Goal: Find specific page/section: Find specific page/section

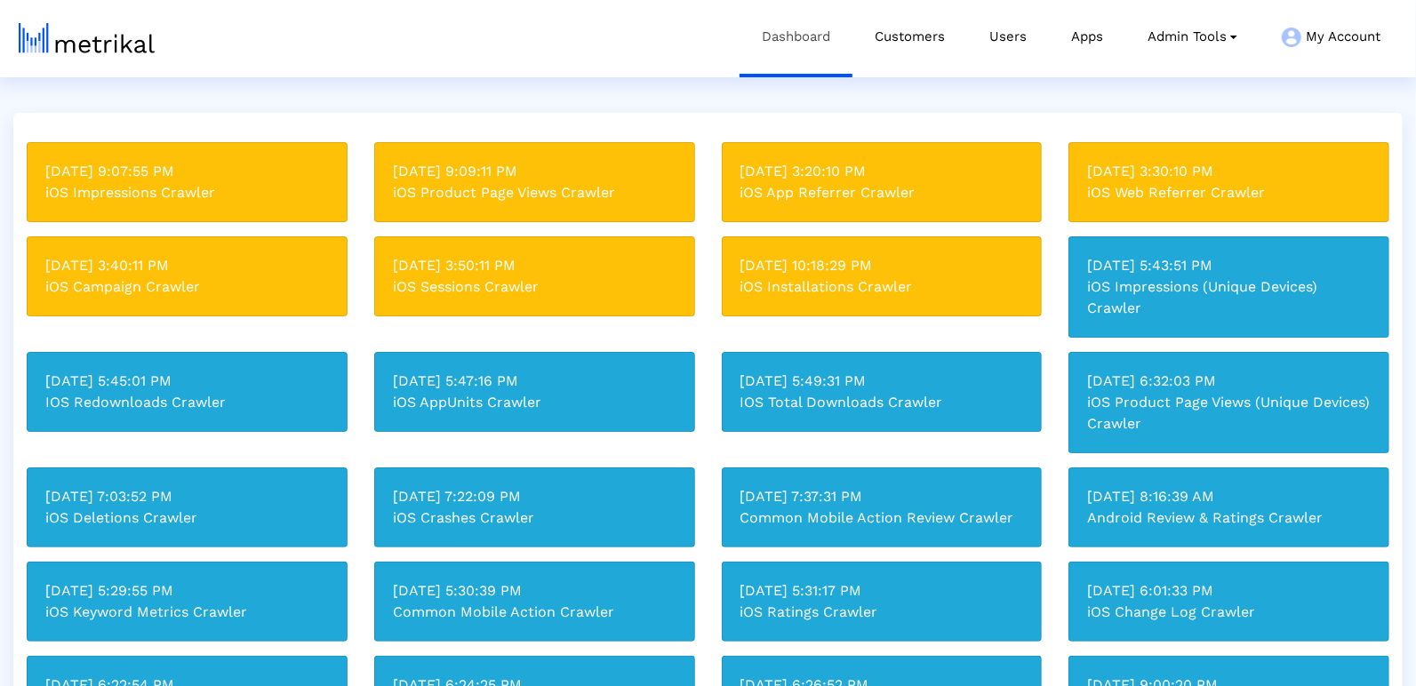
drag, startPoint x: 893, startPoint y: 38, endPoint x: 802, endPoint y: 0, distance: 98.4
click at [892, 38] on link "Customers" at bounding box center [910, 37] width 115 height 74
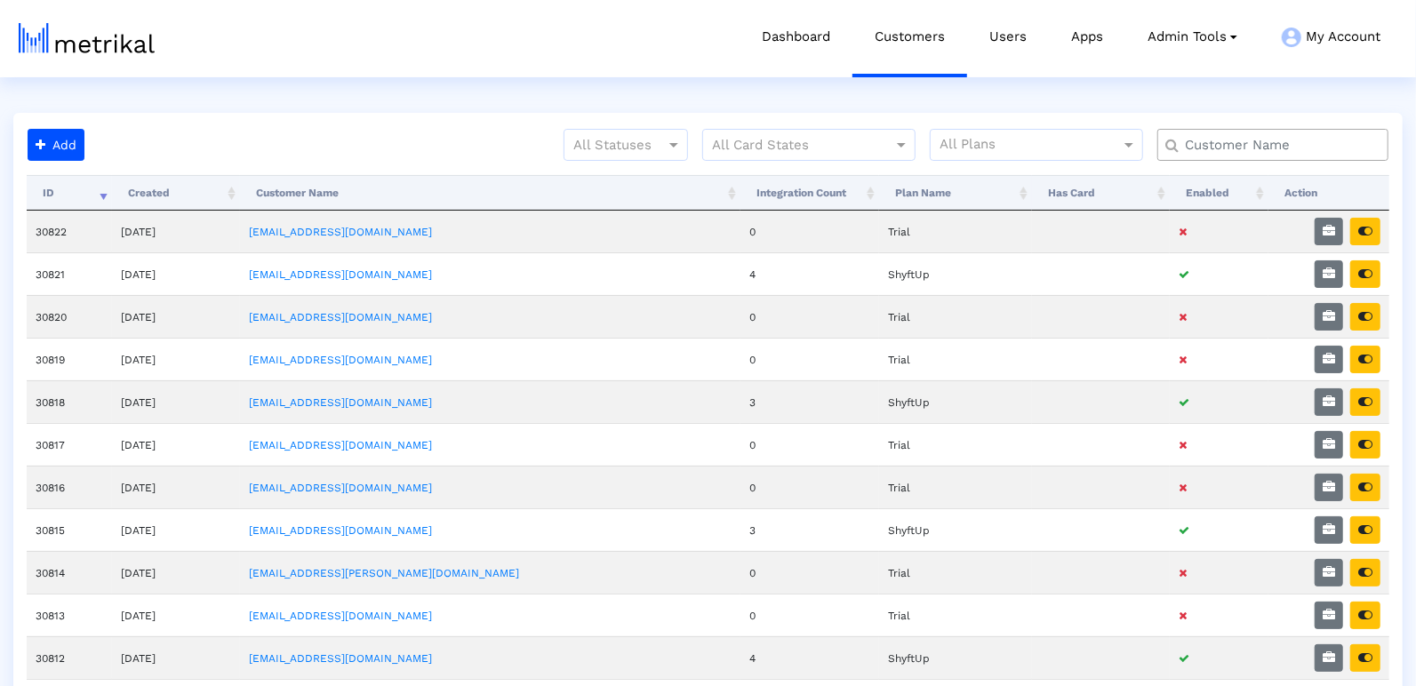
click at [1238, 139] on input "text" at bounding box center [1277, 145] width 209 height 19
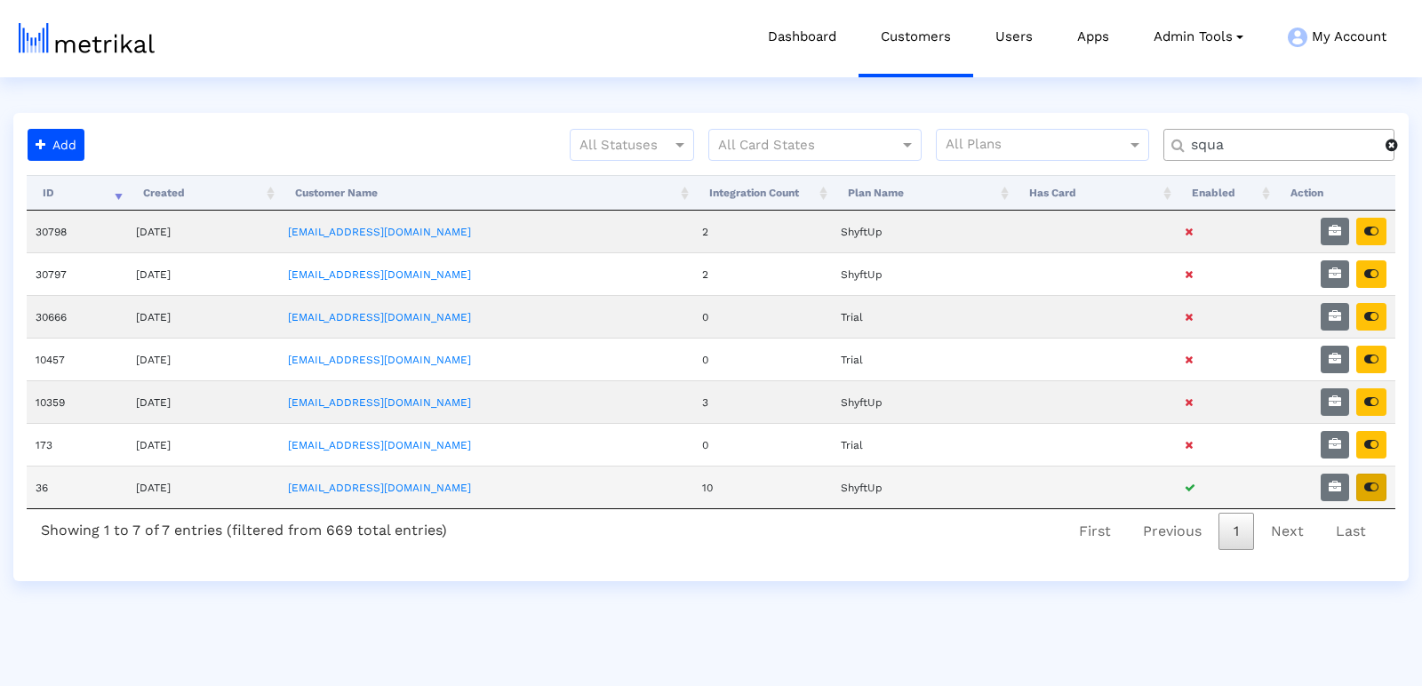
type input "squa"
click at [1375, 481] on icon "button" at bounding box center [1372, 487] width 14 height 12
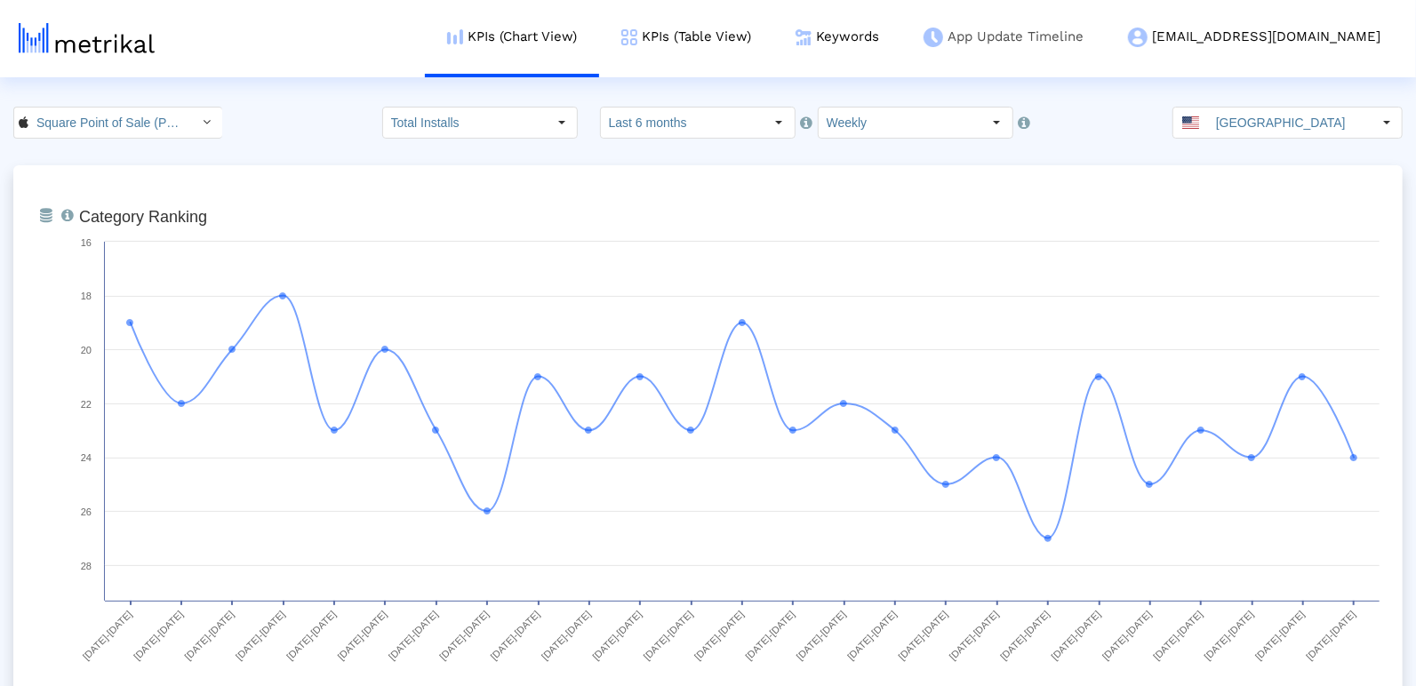
drag, startPoint x: 754, startPoint y: 40, endPoint x: 1077, endPoint y: 20, distance: 323.4
click at [755, 41] on link "KPIs (Table View)" at bounding box center [686, 37] width 174 height 74
